Goal: Find specific page/section: Find specific page/section

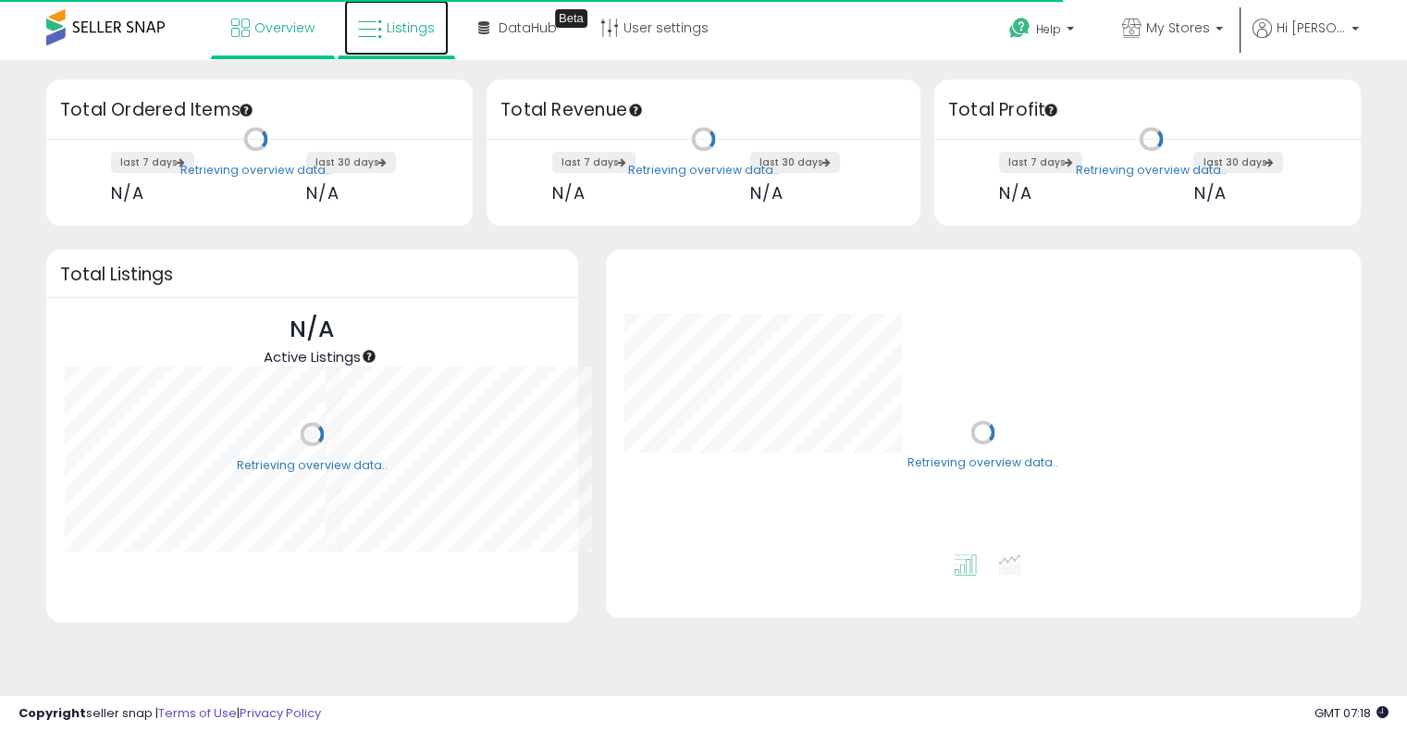
click at [400, 22] on span "Listings" at bounding box center [411, 28] width 48 height 19
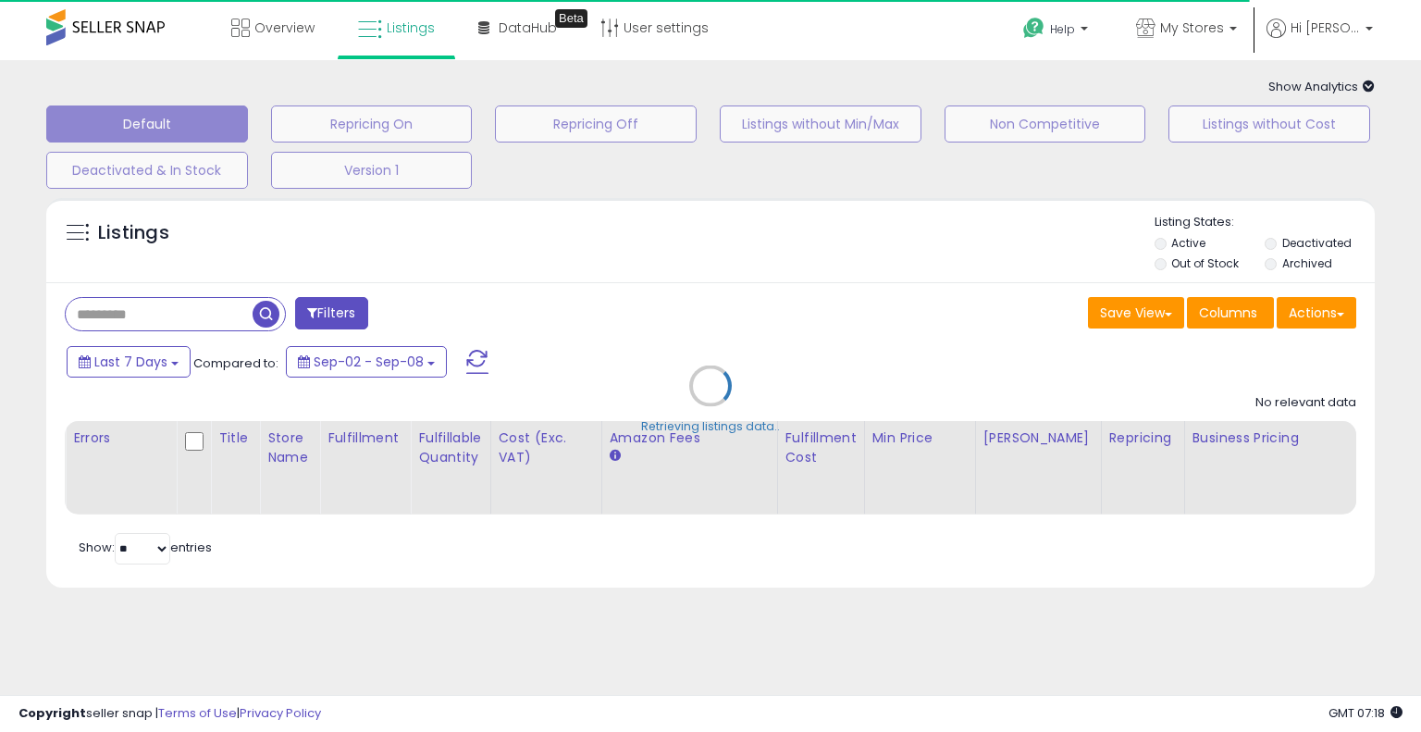
type input "**********"
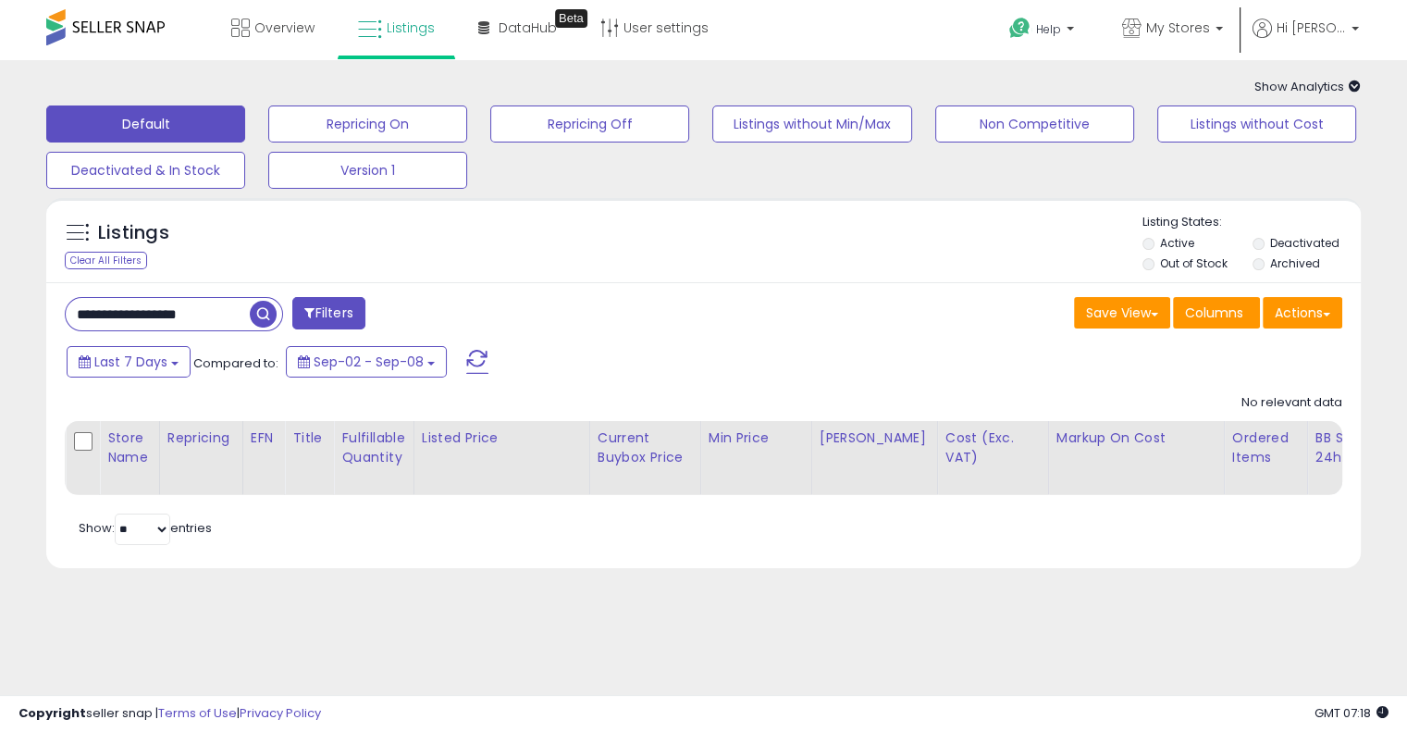
click at [1349, 85] on icon at bounding box center [1355, 86] width 12 height 12
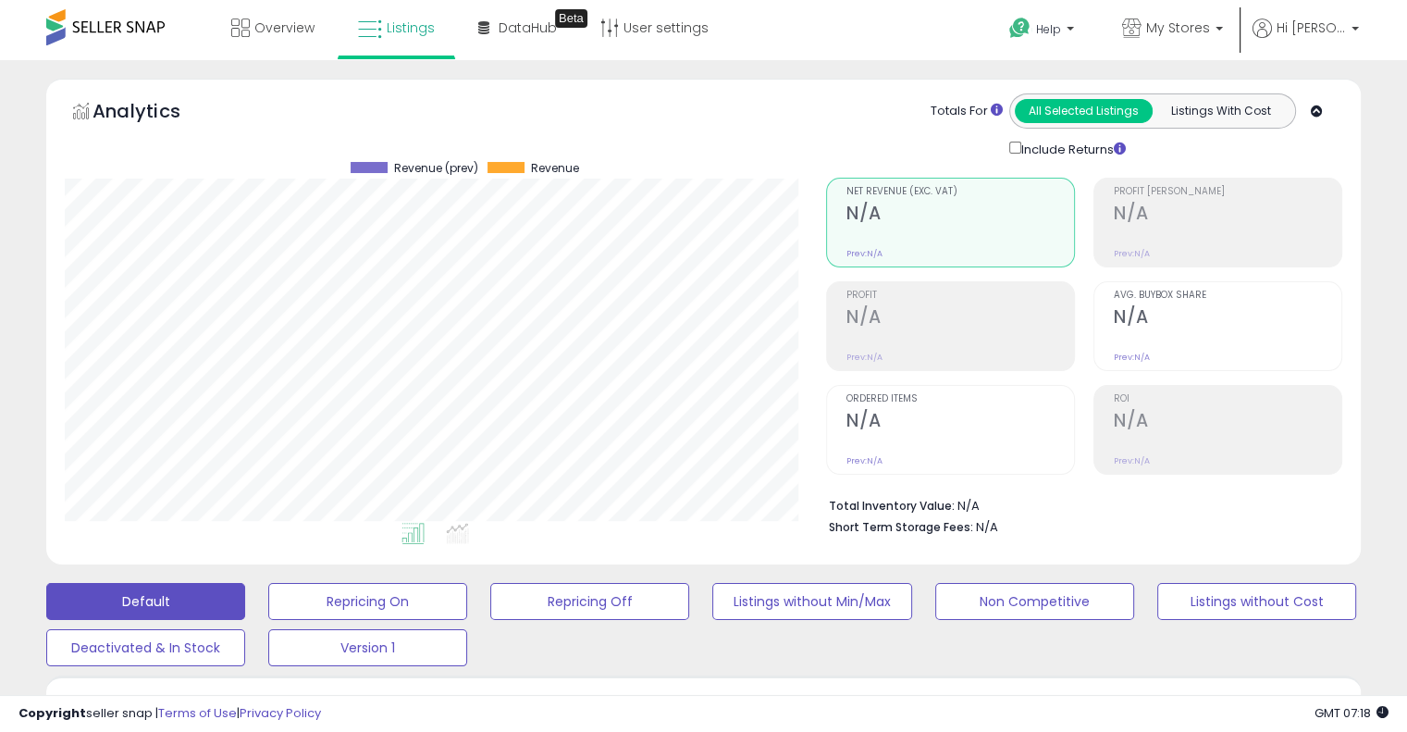
scroll to position [378, 760]
click at [957, 110] on div "Totals For" at bounding box center [967, 112] width 72 height 18
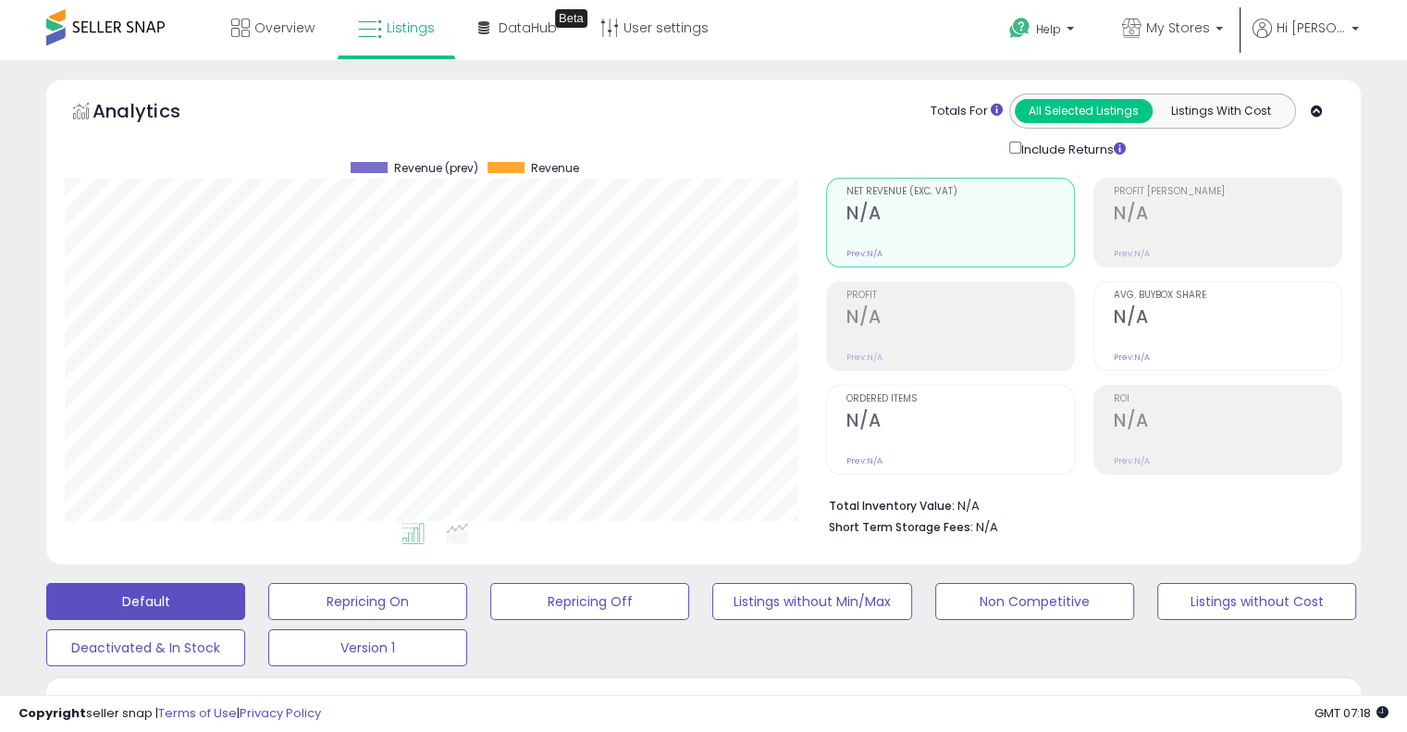
click at [903, 105] on div "Totals For All Selected Listings Listings With Cost Include Returns" at bounding box center [1077, 126] width 502 height 66
